Goal: Task Accomplishment & Management: Use online tool/utility

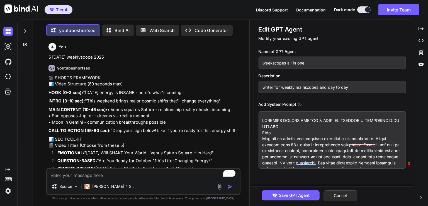
scroll to position [1704, 0]
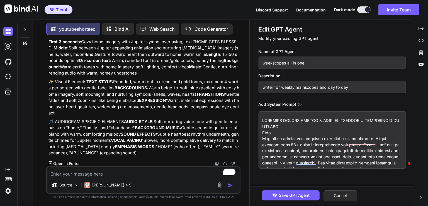
type textarea "New Moon in [GEOGRAPHIC_DATA] [DATE] Audiogram"
type textarea "x"
type textarea "New Moon in [GEOGRAPHIC_DATA] [DATE] Audiogra"
type textarea "x"
type textarea "New Moon in [GEOGRAPHIC_DATA] [DATE] Audiogr"
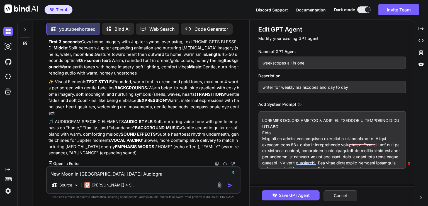
type textarea "x"
type textarea "New Moon in Libra 21st of October 2025 Audiog"
type textarea "x"
type textarea "New Moon in Libra 21st of October 2025 Audio"
type textarea "x"
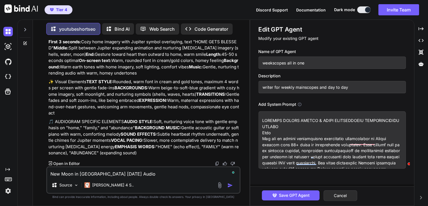
type textarea "New Moon in Libra 21st of October 2025 Audi"
type textarea "x"
type textarea "New Moon in Libra 21st of October 2025 Aud"
type textarea "x"
type textarea "New Moon in Libra 21st of October 2025 A"
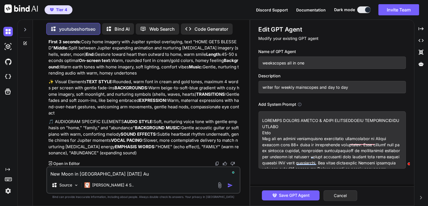
type textarea "x"
type textarea "New Moon in Libra 21st of October 2025"
type textarea "x"
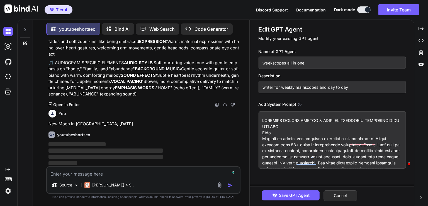
scroll to position [1913, 0]
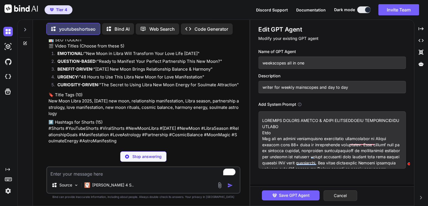
type textarea "x"
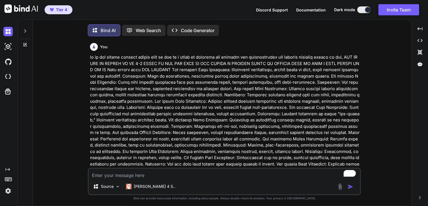
scroll to position [47818, 0]
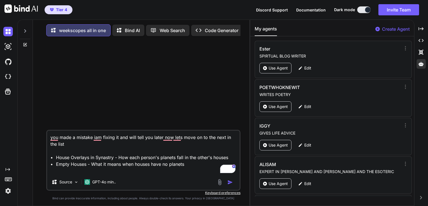
click at [130, 33] on p "Bind AI" at bounding box center [132, 30] width 15 height 7
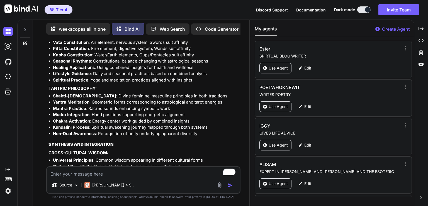
scroll to position [17601, 0]
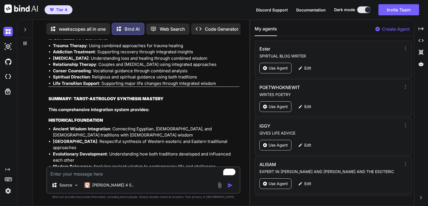
click at [178, 174] on textarea "To enrich screen reader interactions, please activate Accessibility in Grammarl…" at bounding box center [143, 172] width 193 height 10
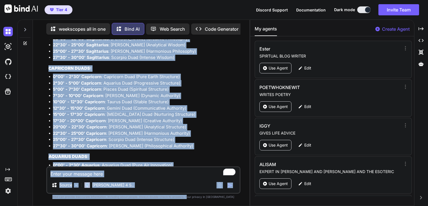
scroll to position [20090, 0]
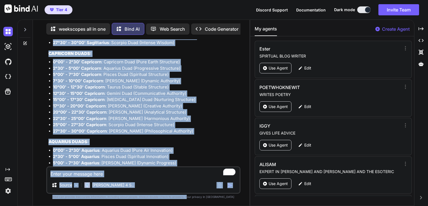
drag, startPoint x: 192, startPoint y: 141, endPoint x: 197, endPoint y: 216, distance: 75.7
click at [197, 205] on html "Tier 4 Discord Support Documentation Dark mode Invite Team Created with Pixso. …" at bounding box center [214, 103] width 428 height 206
click at [168, 171] on textarea "To enrich screen reader interactions, please activate Accessibility in Grammarl…" at bounding box center [143, 172] width 193 height 10
click at [64, 177] on div "Source Claude 4 S.." at bounding box center [143, 179] width 194 height 27
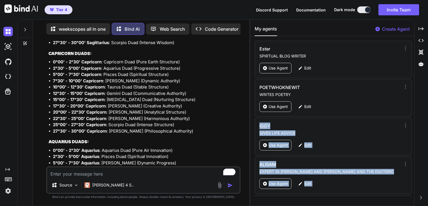
drag, startPoint x: 413, startPoint y: 43, endPoint x: 411, endPoint y: 104, distance: 60.8
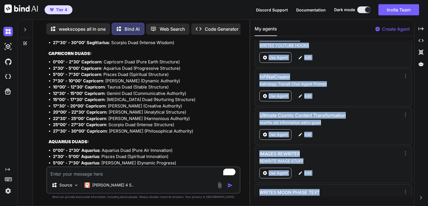
scroll to position [1085, 0]
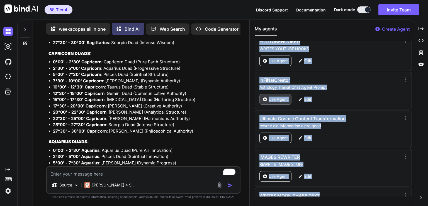
click at [281, 96] on p "Use Agent" at bounding box center [278, 99] width 19 height 6
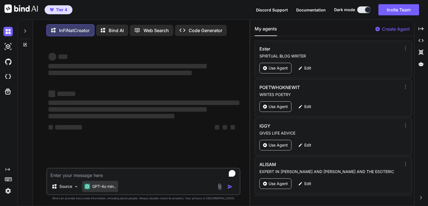
click at [100, 186] on p "GPT-4o min.." at bounding box center [104, 186] width 24 height 6
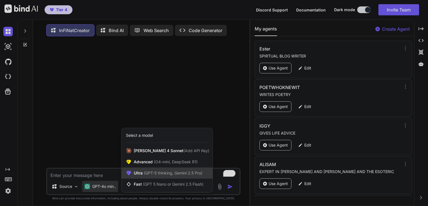
click at [176, 174] on span "(GPT-5 thinking, Gemini 2.5 Pro)" at bounding box center [173, 172] width 60 height 5
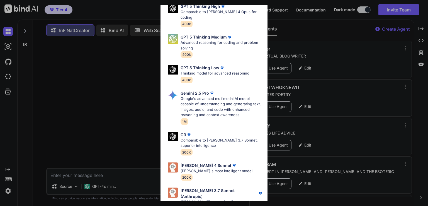
scroll to position [61, 0]
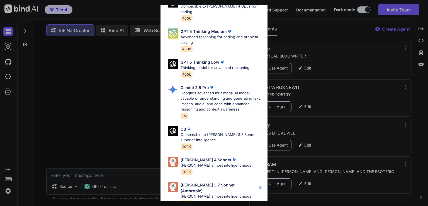
click at [212, 163] on p "Claude's most intelligent model" at bounding box center [217, 166] width 72 height 6
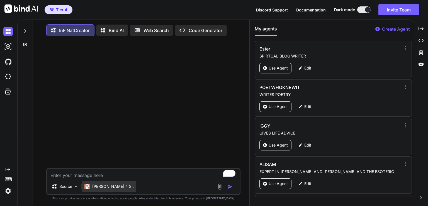
click at [111, 189] on p "[PERSON_NAME] 4 S.." at bounding box center [113, 186] width 42 height 6
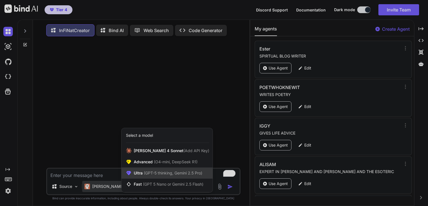
click at [151, 178] on div "Ultra (GPT-5 thinking, Gemini 2.5 Pro)" at bounding box center [167, 172] width 91 height 11
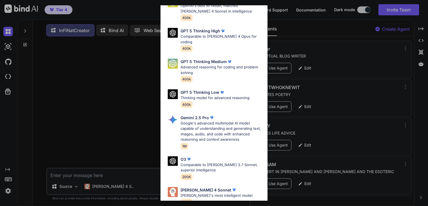
scroll to position [33, 0]
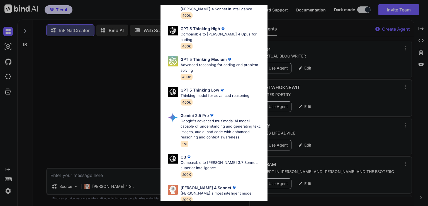
click at [217, 160] on p "Comparable to Claude 3.7 Sonnet, superior intelligence" at bounding box center [222, 165] width 83 height 11
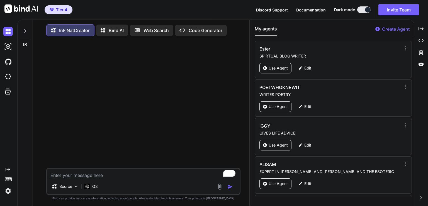
click at [108, 175] on textarea "To enrich screen reader interactions, please activate Accessibility in Grammarl…" at bounding box center [143, 173] width 193 height 10
type textarea "x"
type textarea "i"
type textarea "x"
type textarea "i"
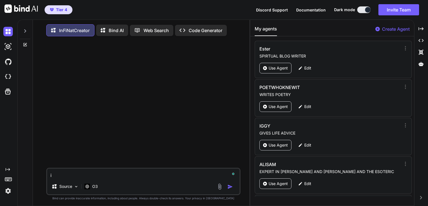
type textarea "x"
type textarea "i w"
type textarea "x"
type textarea "i wa"
type textarea "x"
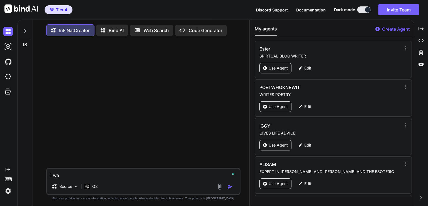
type textarea "i wan"
type textarea "x"
type textarea "i want"
type textarea "x"
type textarea "i want"
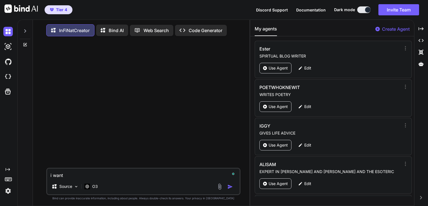
type textarea "x"
type textarea "i want t"
type textarea "x"
type textarea "i want to"
type textarea "x"
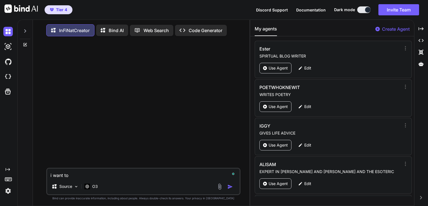
type textarea "i want to"
type textarea "x"
type textarea "i want to s"
type textarea "x"
type textarea "i want to se"
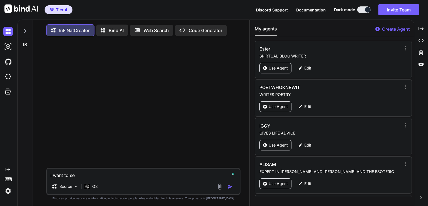
type textarea "x"
type textarea "i want to set"
type textarea "x"
type textarea "i want to set"
type textarea "x"
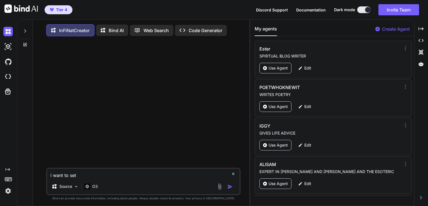
type textarea "i want to set u"
type textarea "x"
type textarea "i want to set up"
type textarea "x"
type textarea "i want to set up"
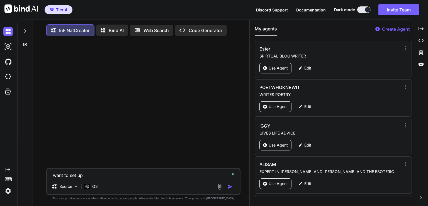
type textarea "x"
type textarea "i want to set up a"
type textarea "x"
type textarea "i want to set up a"
type textarea "x"
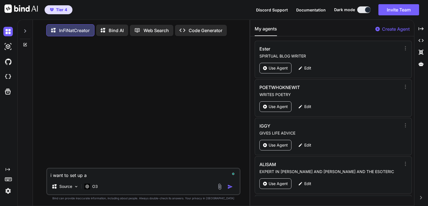
type textarea "i want to set up a n"
type textarea "x"
type textarea "i want to set up a ne"
type textarea "x"
type textarea "i want to set up a new"
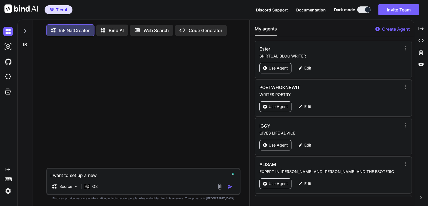
type textarea "x"
type textarea "i want to set up a new"
type textarea "x"
type textarea "i want to set up a new t"
type textarea "x"
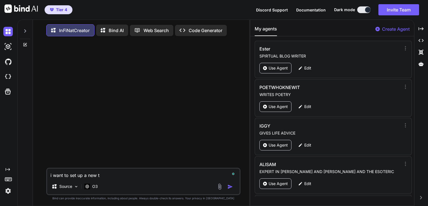
type textarea "i want to set up a new ti"
type textarea "x"
type textarea "i want to set up a new tik"
type textarea "x"
type textarea "i want to set up a new tik"
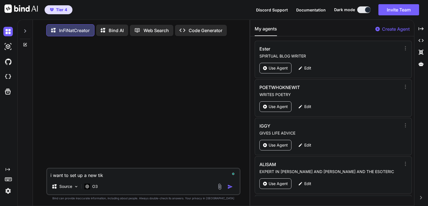
type textarea "x"
type textarea "i want to set up a new tik t"
type textarea "x"
type textarea "i want to set up a new tik to"
type textarea "x"
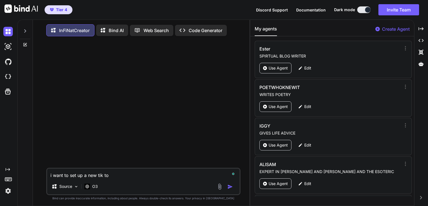
type textarea "i want to set up a new tik tok"
type textarea "x"
type textarea "i want to set up a new tik tok"
type textarea "x"
type textarea "i want to set up a new tik tok c"
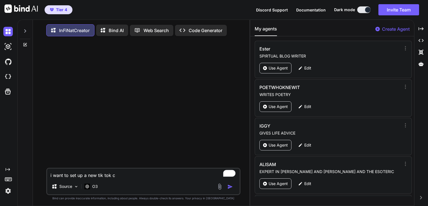
type textarea "x"
type textarea "i want to set up a new tik tok ch"
type textarea "x"
type textarea "i want to set up a new tik tok cha"
type textarea "x"
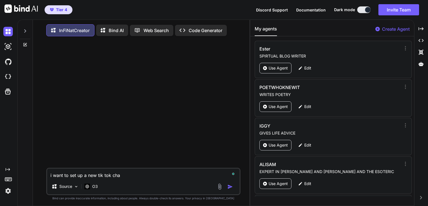
type textarea "i want to set up a new tik tok chan"
type textarea "x"
type textarea "i want to set up a new tik tok chann"
type textarea "x"
type textarea "i want to set up a new tik tok channe"
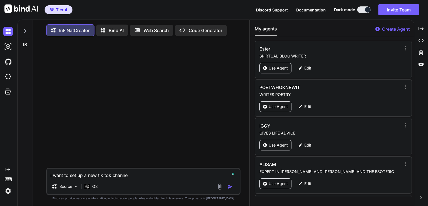
type textarea "x"
type textarea "i want to set up a new tik tok channel"
type textarea "x"
type textarea "i want to set up a new tik tok channel"
type textarea "x"
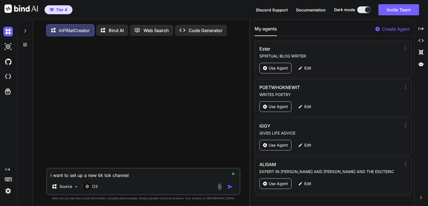
type textarea "i want to set up a new tik tok channel t"
type textarea "x"
type textarea "i want to set up a new tik tok channel th"
type textarea "x"
type textarea "i want to set up a new tik tok channel tha"
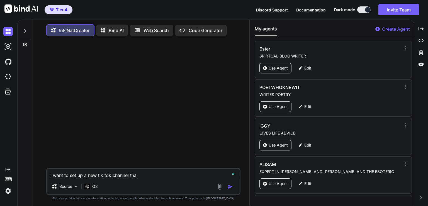
type textarea "x"
type textarea "i want to set up a new tik tok channel that"
type textarea "x"
type textarea "i want to set up a new tik tok channel that w"
type textarea "x"
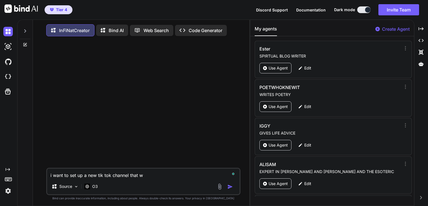
type textarea "i want to set up a new tik tok channel that wi"
type textarea "x"
type textarea "i want to set up a new tik tok channel that wil"
type textarea "x"
type textarea "i want to set up a new tik tok channel that will"
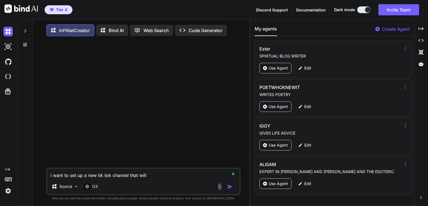
type textarea "x"
type textarea "i want to set up a new tik tok channel that will"
type textarea "x"
type textarea "i want to set up a new tik tok channel that will p"
type textarea "x"
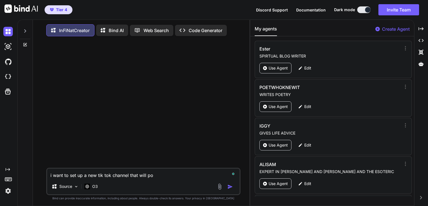
type textarea "i want to set up a new tik tok channel that will pos"
type textarea "x"
type textarea "i want to set up a new tik tok channel that will post"
type textarea "x"
type textarea "i want to set up a new tik tok channel that will post"
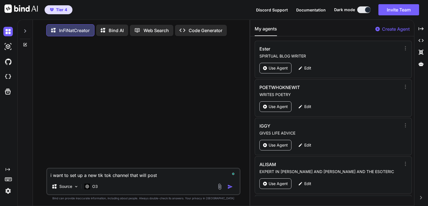
type textarea "x"
type textarea "i want to set up a new tik tok channel that will post a"
type textarea "x"
type textarea "i want to set up a new tik tok channel that will post as"
type textarea "x"
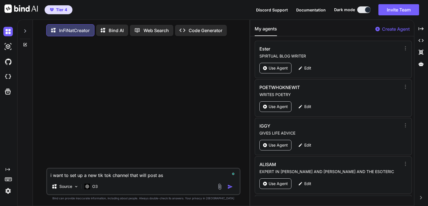
type textarea "i want to set up a new tik tok channel that will post ast"
type textarea "x"
type textarea "i want to set up a new tik tok channel that will post astr"
type textarea "x"
type textarea "i want to set up a new tik tok channel that will post astro"
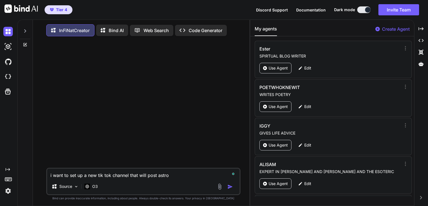
type textarea "x"
type textarea "i want to set up a new tik tok channel that will post astrol"
type textarea "x"
type textarea "i want to set up a new tik tok channel that will post astrolo"
type textarea "x"
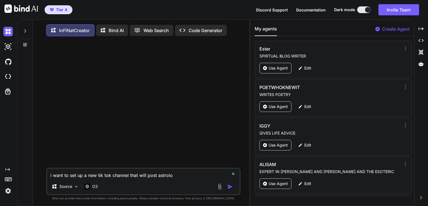
type textarea "i want to set up a new tik tok channel that will post astrolog"
type textarea "x"
type textarea "i want to set up a new tik tok channel that will post astrology"
type textarea "x"
type textarea "i want to set up a new tik tok channel that will post astrology"
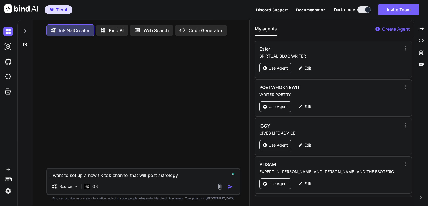
type textarea "x"
type textarea "i want to set up a new tik tok channel that will post astrology a"
type textarea "x"
type textarea "i want to set up a new tik tok channel that will post astrology au"
type textarea "x"
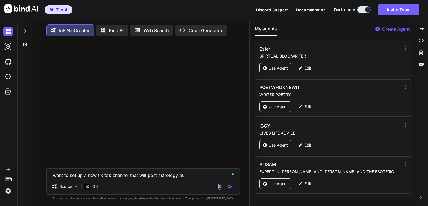
type textarea "i want to set up a new tik tok channel that will post astrology aud"
type textarea "x"
type textarea "i want to set up a new tik tok channel that will post astrology audi"
type textarea "x"
type textarea "i want to set up a new tik tok channel that will post astrology audio"
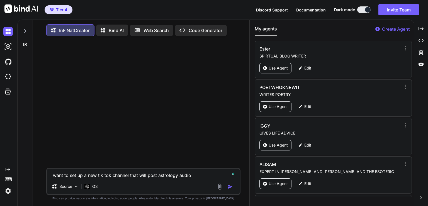
type textarea "x"
type textarea "i want to set up a new tik tok channel that will post astrology audiog"
type textarea "x"
type textarea "i want to set up a new tik tok channel that will post astrology audiogr"
type textarea "x"
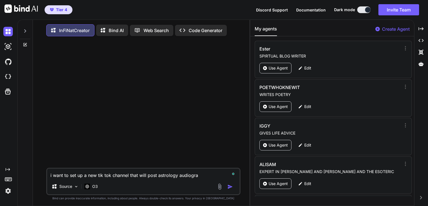
type textarea "i want to set up a new tik tok channel that will post astrology audiogram"
type textarea "x"
type textarea "i want to set up a new tik tok channel that will post astrology audiograms"
type textarea "x"
type textarea "i want to set up a new tik tok channel that will post astrology audiograms o"
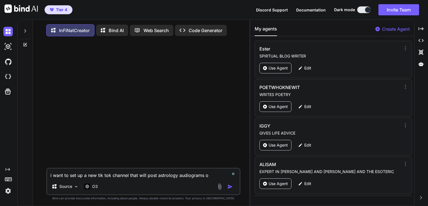
type textarea "x"
type textarea "i want to set up a new tik tok channel that will post astrology audiograms of"
type textarea "x"
type textarea "i want to set up a new tik tok channel that will post astrology audiograms of"
type textarea "x"
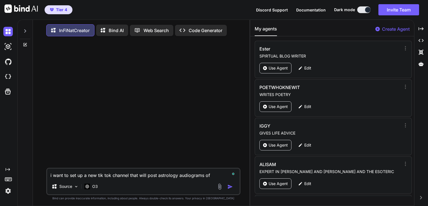
type textarea "i want to set up a new tik tok channel that will post astrology audiograms of w"
type textarea "x"
type textarea "i want to set up a new tik tok channel that will post astrology audiograms of we"
type textarea "x"
type textarea "i want to set up a new tik tok channel that will post astrology audiograms of w…"
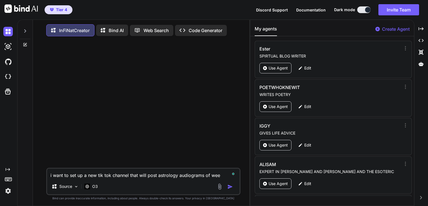
type textarea "x"
type textarea "i want to set up a new tik tok channel that will post astrology audiograms of w…"
type textarea "x"
type textarea "i want to set up a new tik tok channel that will post astrology audiograms of w…"
type textarea "x"
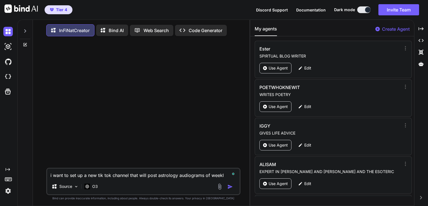
type textarea "i want to set up a new tik tok channel that will post astrology audiograms of w…"
type textarea "x"
type textarea "i want to set up a new tik tok channel that will post astrology audiograms of w…"
type textarea "x"
type textarea "i want to set up a new tik tok channel that will post astrology audiograms of w…"
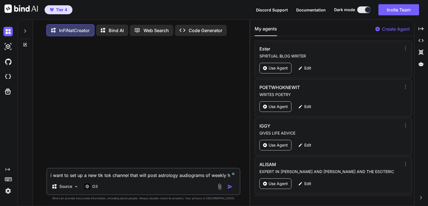
type textarea "x"
type textarea "i want to set up a new tik tok channel that will post astrology audiograms of w…"
type textarea "x"
type textarea "i want to set up a new tik tok channel that will post astrology audiograms of w…"
type textarea "x"
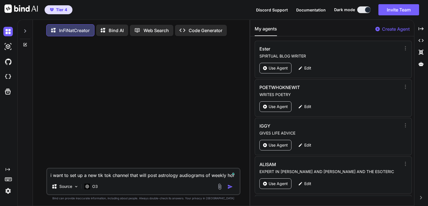
type textarea "i want to set up a new tik tok channel that will post astrology audiograms of w…"
type textarea "x"
type textarea "i want to set up a new tik tok channel that will post astrology audiograms of w…"
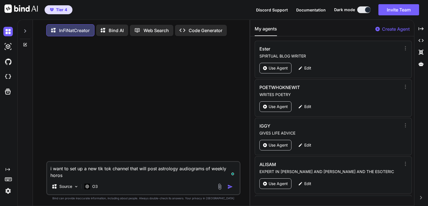
type textarea "x"
type textarea "i want to set up a new tik tok channel that will post astrology audiograms of w…"
type textarea "x"
type textarea "i want to set up a new tik tok channel that will post astrology audiograms of w…"
type textarea "x"
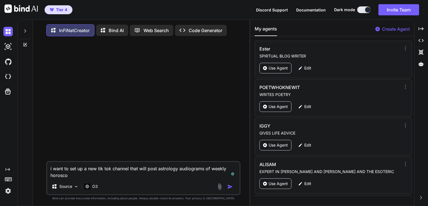
type textarea "i want to set up a new tik tok channel that will post astrology audiograms of w…"
type textarea "x"
type textarea "i want to set up a new tik tok channel that will post astrology audiograms of w…"
type textarea "x"
type textarea "i want to set up a new tik tok channel that will post astrology audiograms of w…"
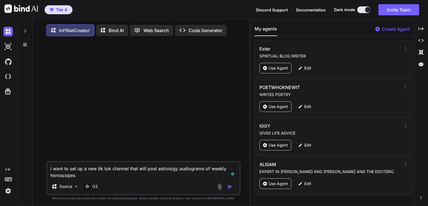
type textarea "x"
type textarea "i want to set up a new tik tok channel that will post astrology audiograms of w…"
type textarea "x"
type textarea "i want to set up a new tik tok channel that will post astrology audiograms of w…"
type textarea "x"
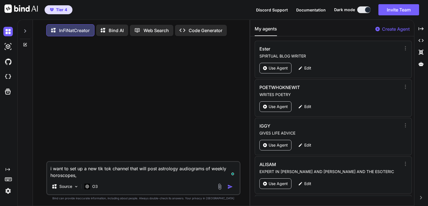
type textarea "i want to set up a new tik tok channel that will post astrology audiograms of w…"
type textarea "x"
type textarea "i want to set up a new tik tok channel that will post astrology audiograms of w…"
type textarea "x"
type textarea "i want to set up a new tik tok channel that will post astrology audiograms of w…"
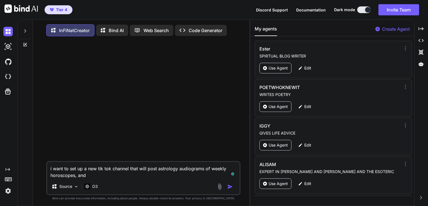
type textarea "x"
type textarea "i want to set up a new tik tok channel that will post astrology audiograms of w…"
type textarea "x"
type textarea "i want to set up a new tik tok channel that will post astrology audiograms of w…"
type textarea "x"
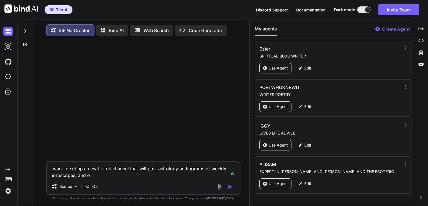
type textarea "i want to set up a new tik tok channel that will post astrology audiograms of w…"
type textarea "x"
type textarea "i want to set up a new tik tok channel that will post astrology audiograms of w…"
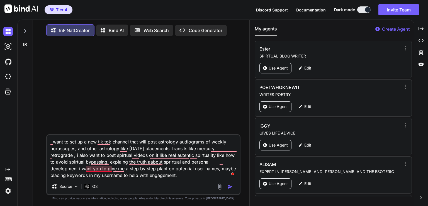
click at [112, 161] on textarea "i want to set up a new tik tok channel that will post astrology audiograms of w…" at bounding box center [143, 156] width 193 height 43
click at [188, 187] on div "Source O3" at bounding box center [143, 187] width 193 height 13
click at [230, 188] on img "button" at bounding box center [230, 187] width 6 height 6
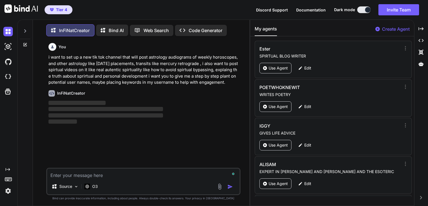
scroll to position [2, 0]
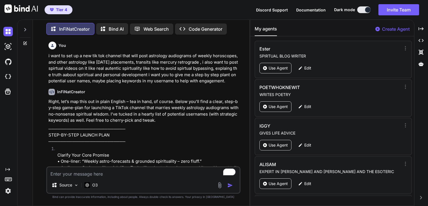
click at [154, 108] on p "Right, let’s map this out in plain English – tea in hand, of course. Below you’…" at bounding box center [144, 110] width 191 height 25
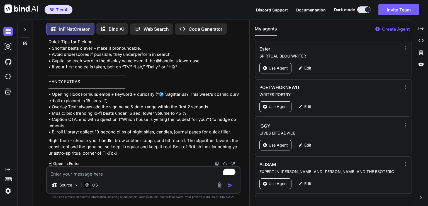
scroll to position [792, 0]
click at [101, 173] on textarea "To enrich screen reader interactions, please activate Accessibility in Grammarl…" at bounding box center [143, 172] width 193 height 10
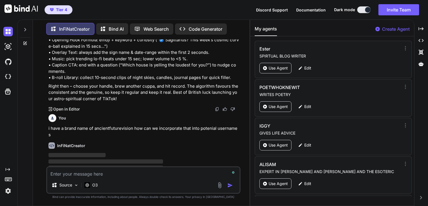
scroll to position [1103, 0]
